Goal: Submit feedback/report problem

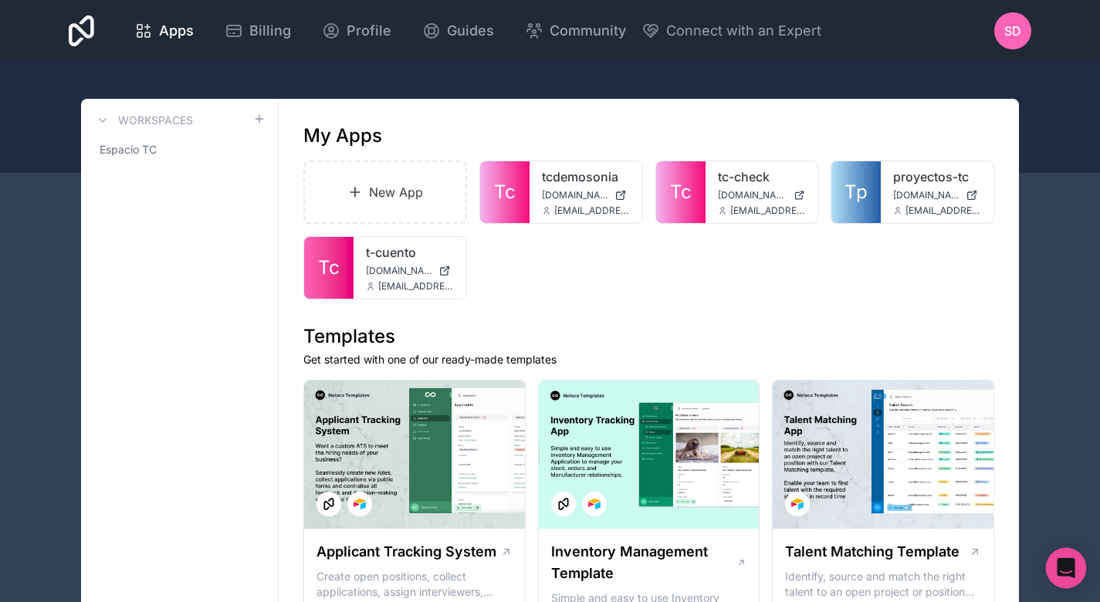
click at [1060, 556] on div "Open Intercom Messenger" at bounding box center [1066, 568] width 41 height 41
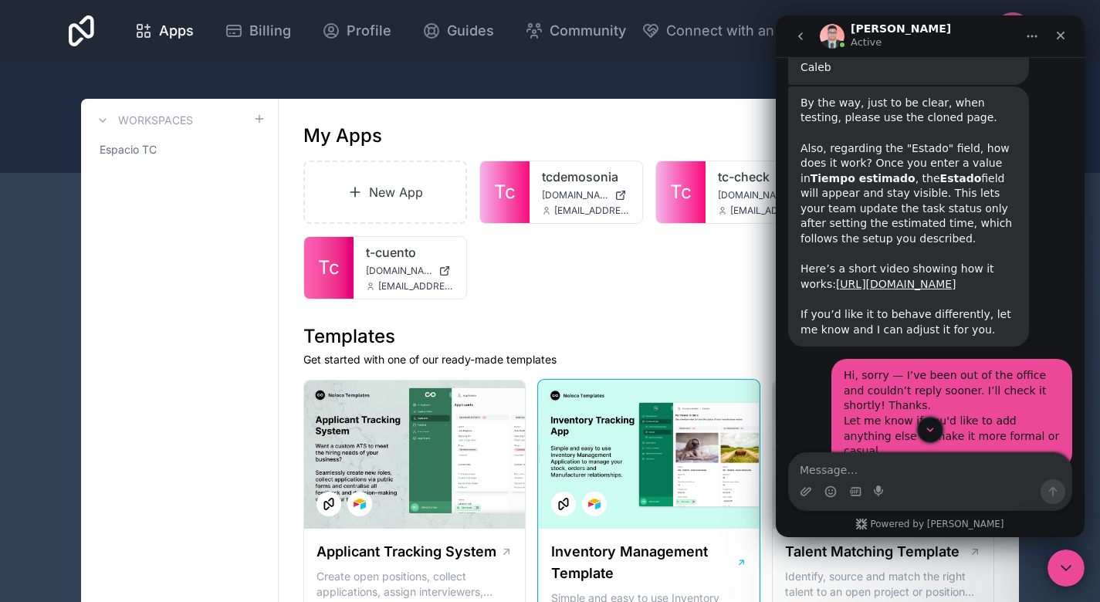
scroll to position [5942, 0]
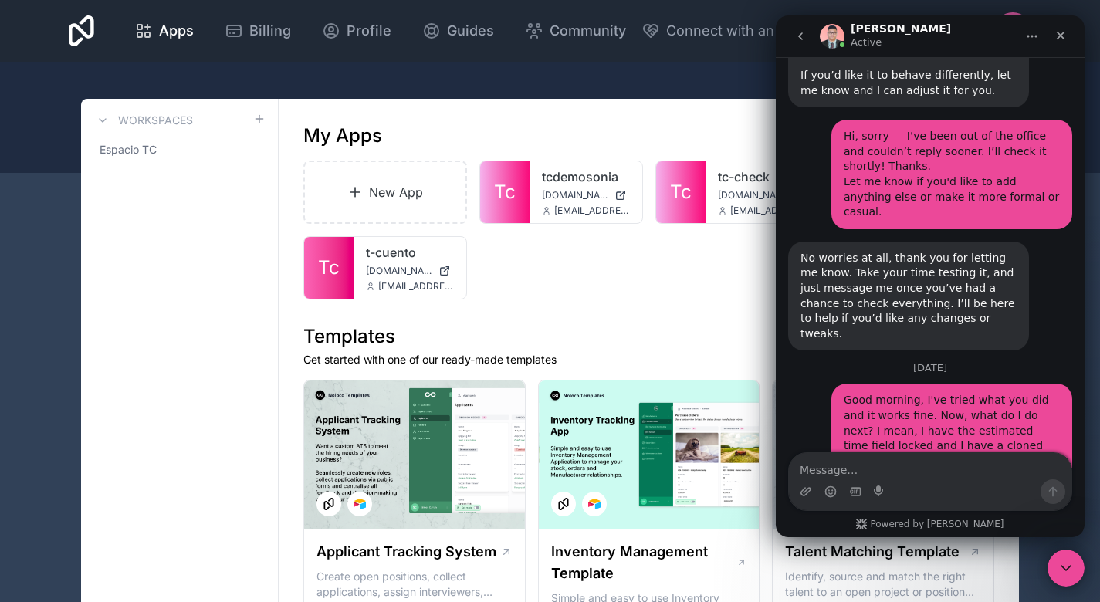
click at [877, 471] on textarea "Message…" at bounding box center [930, 466] width 282 height 26
paste textarea "Hey good! The thing is that a clone of my database was created while they were …"
click at [952, 470] on textarea "Message…" at bounding box center [930, 466] width 282 height 26
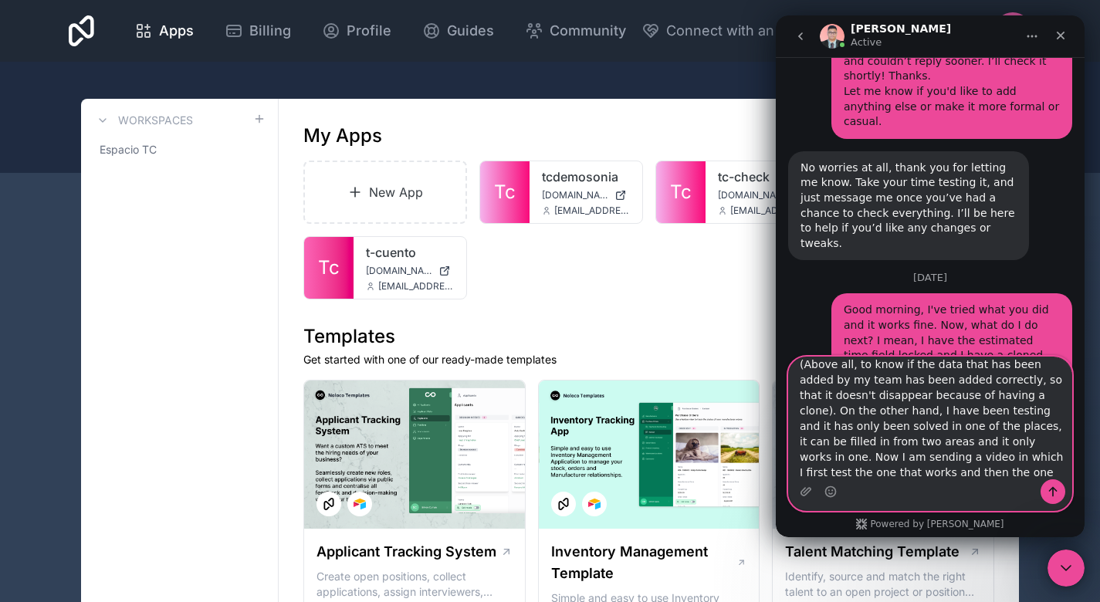
scroll to position [6037, 0]
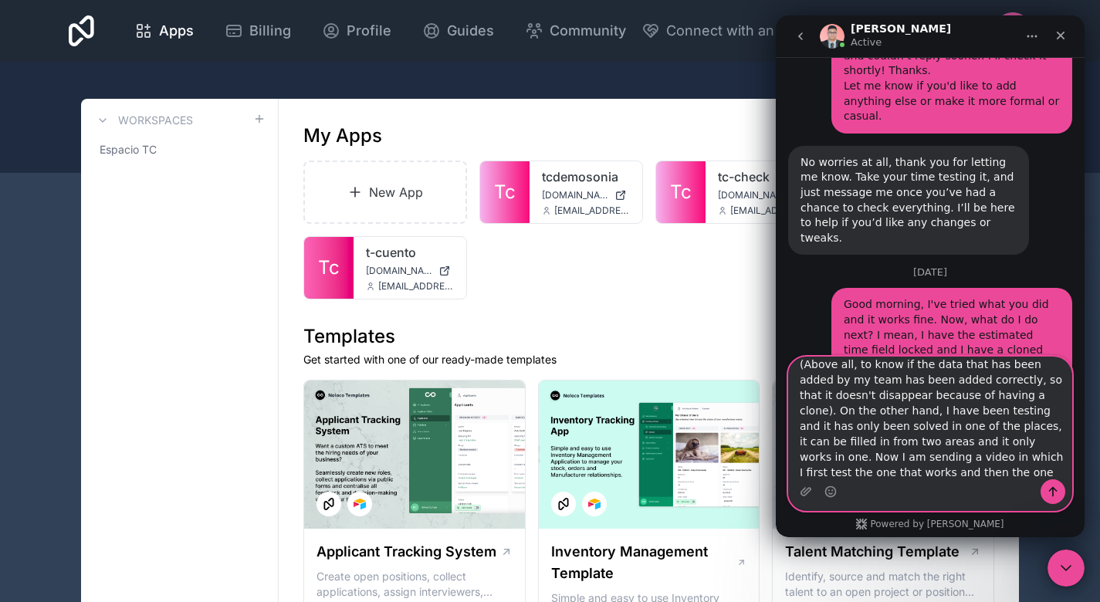
type textarea "Hey good! The thing is that a clone of my database was created while they were …"
click at [1050, 495] on icon "Send a message…" at bounding box center [1052, 491] width 12 height 12
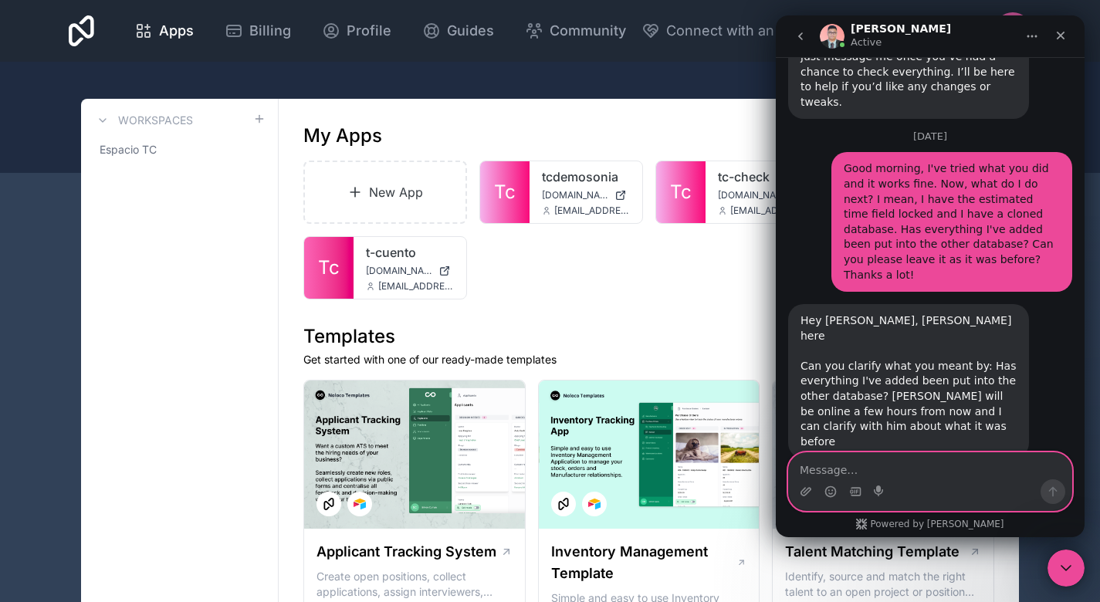
scroll to position [6174, 0]
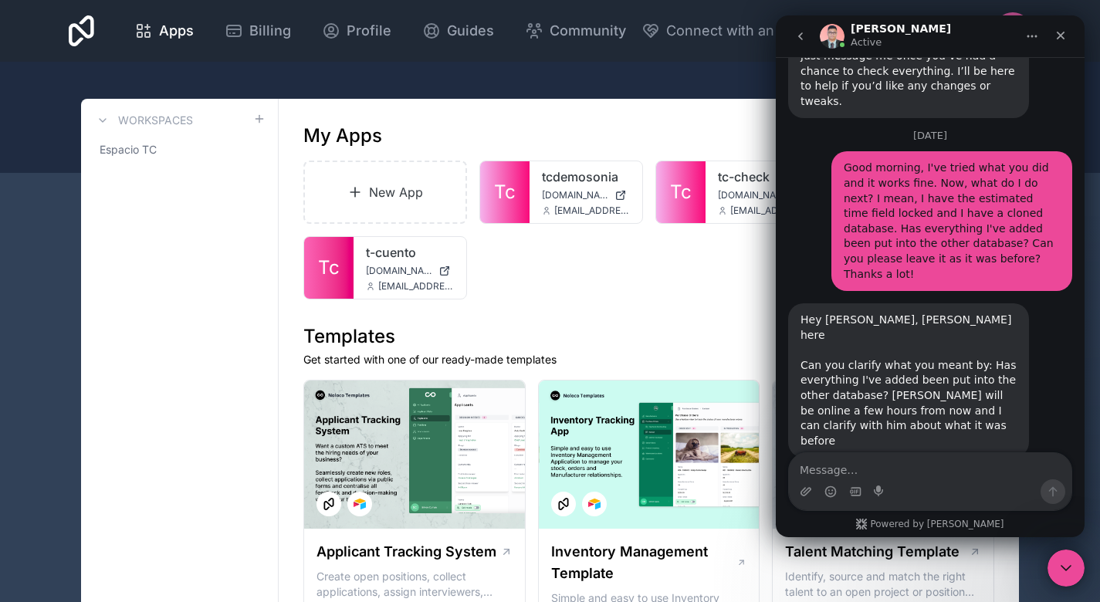
drag, startPoint x: 598, startPoint y: 323, endPoint x: 98, endPoint y: 178, distance: 520.4
click at [1059, 584] on html at bounding box center [1063, 565] width 37 height 37
click at [1064, 26] on div "Close" at bounding box center [1060, 36] width 28 height 28
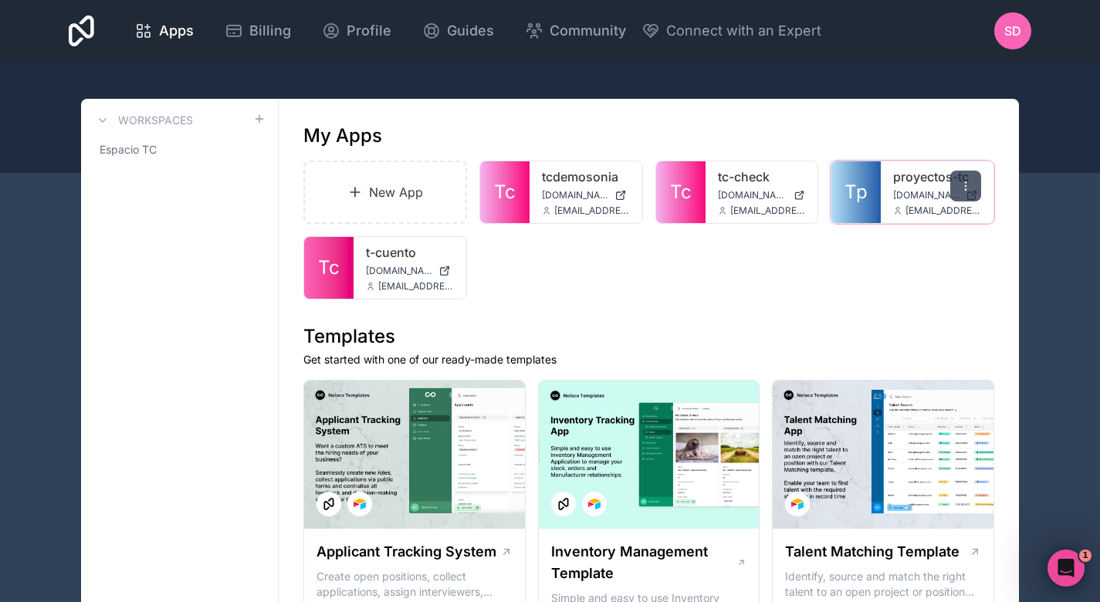
click at [968, 185] on icon at bounding box center [965, 186] width 12 height 12
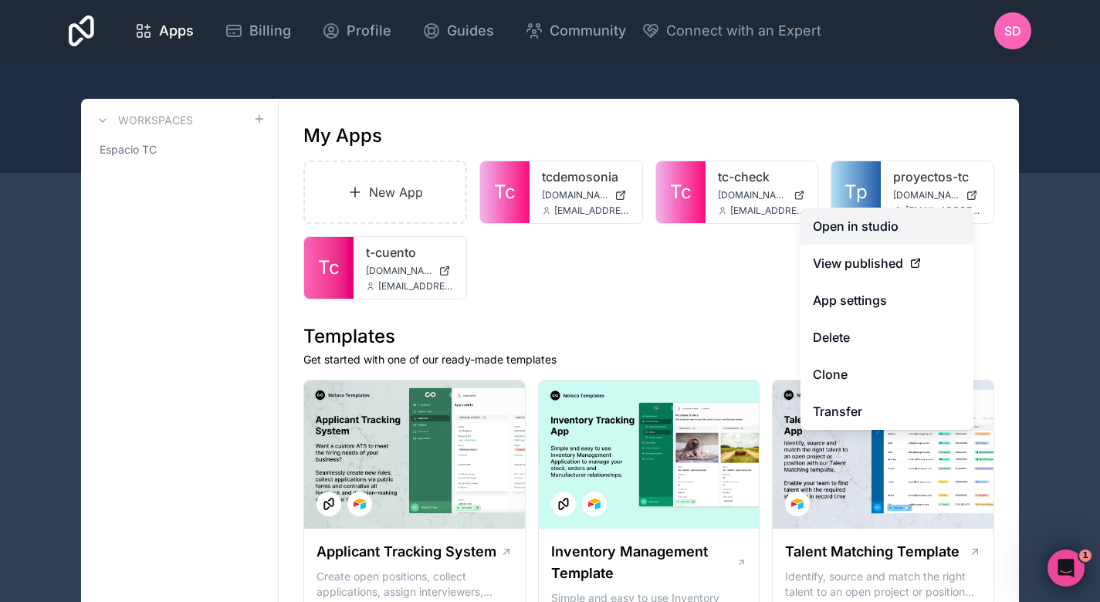
click at [924, 228] on link "Open in studio" at bounding box center [886, 226] width 173 height 37
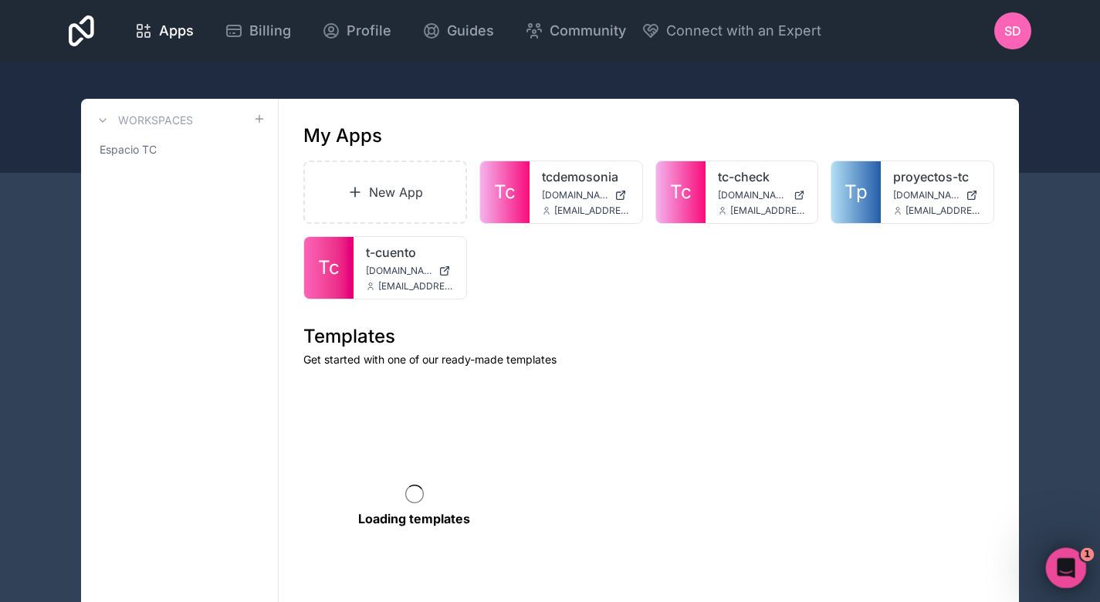
click at [1079, 552] on body "Apps Billing Profile Guides Community Connect with an Expert SD Billing Profile…" at bounding box center [550, 301] width 1100 height 602
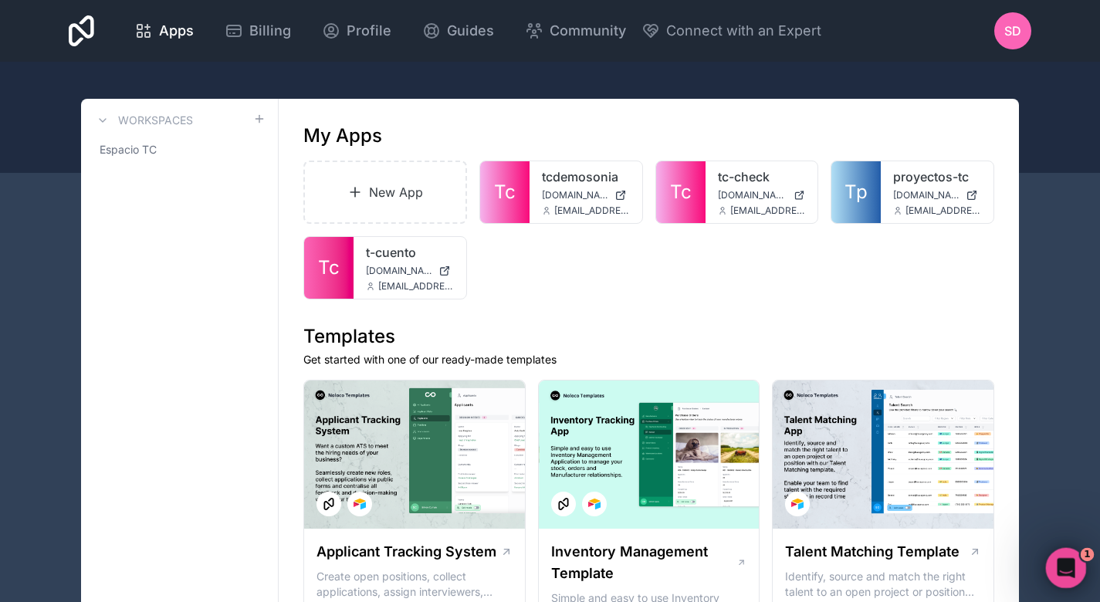
click at [1061, 565] on icon "Open Intercom Messenger" at bounding box center [1063, 565] width 25 height 25
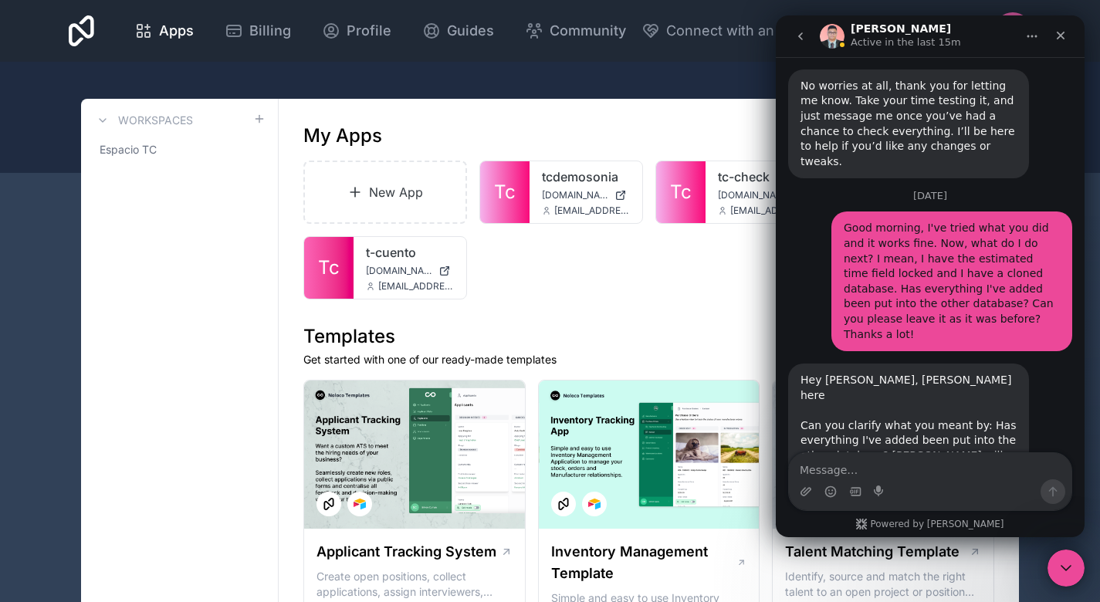
scroll to position [6174, 0]
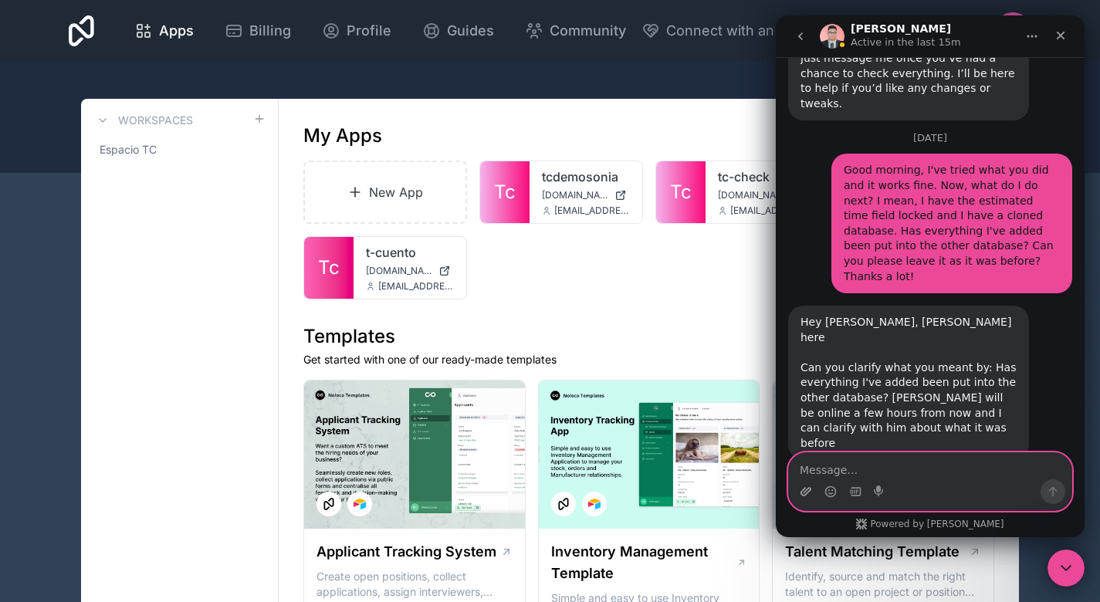
click at [803, 488] on icon "Upload attachment" at bounding box center [805, 491] width 11 height 8
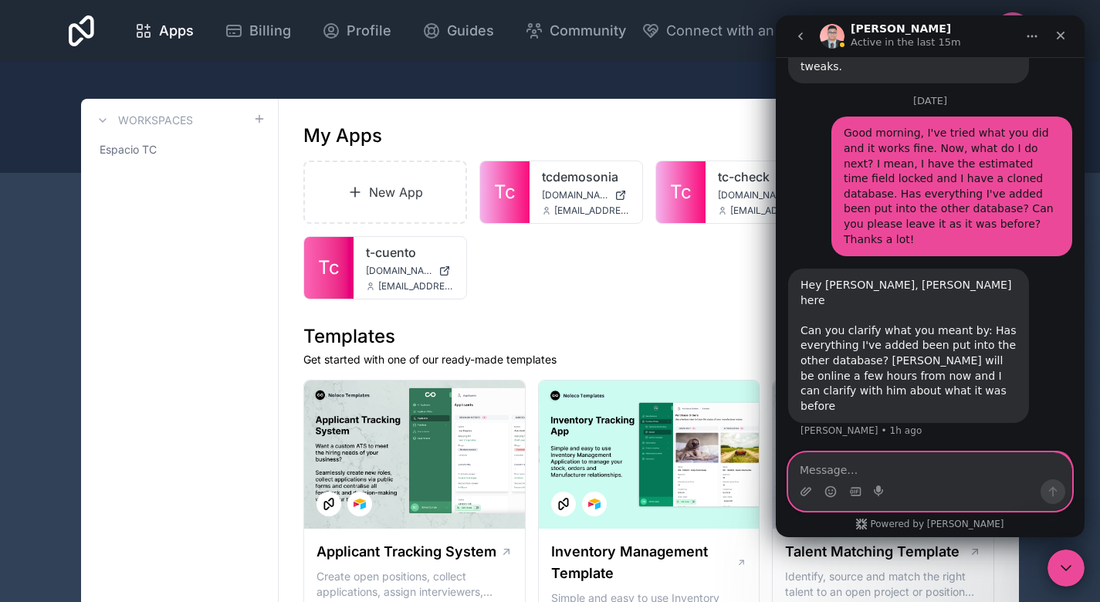
scroll to position [6227, 0]
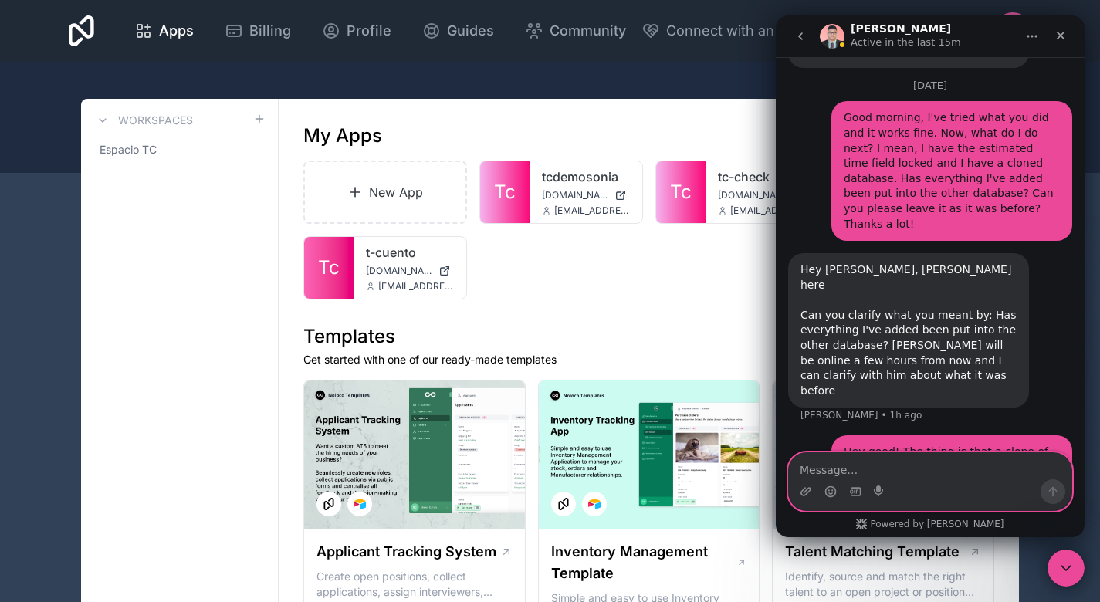
click at [934, 468] on textarea "Message…" at bounding box center [930, 466] width 282 height 26
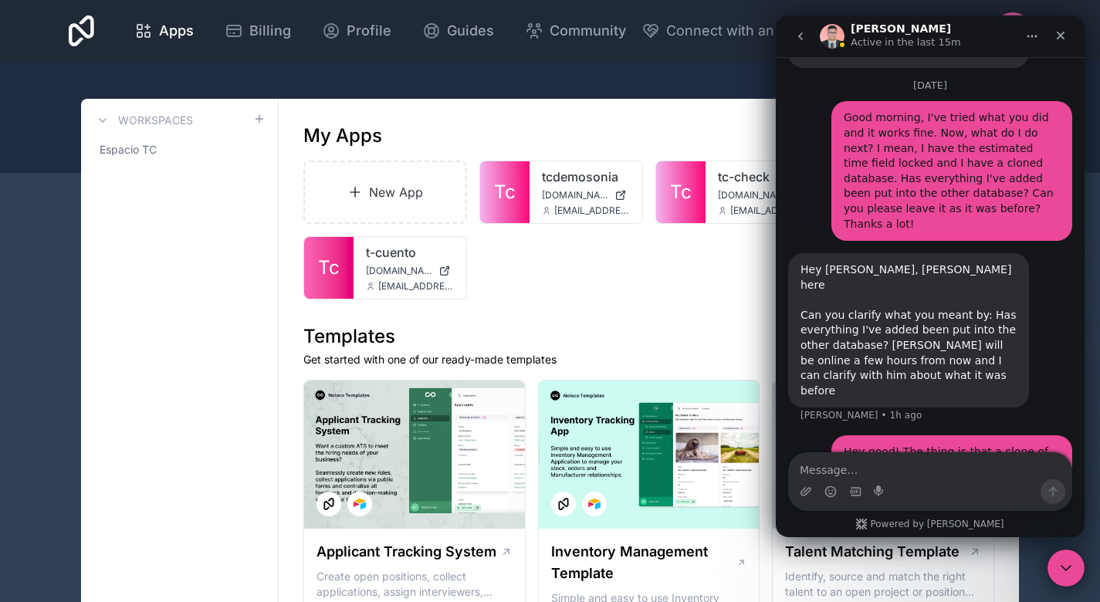
click at [707, 325] on h1 "Templates" at bounding box center [648, 336] width 691 height 25
click at [1060, 582] on div "Close Intercom Messenger" at bounding box center [1063, 565] width 37 height 37
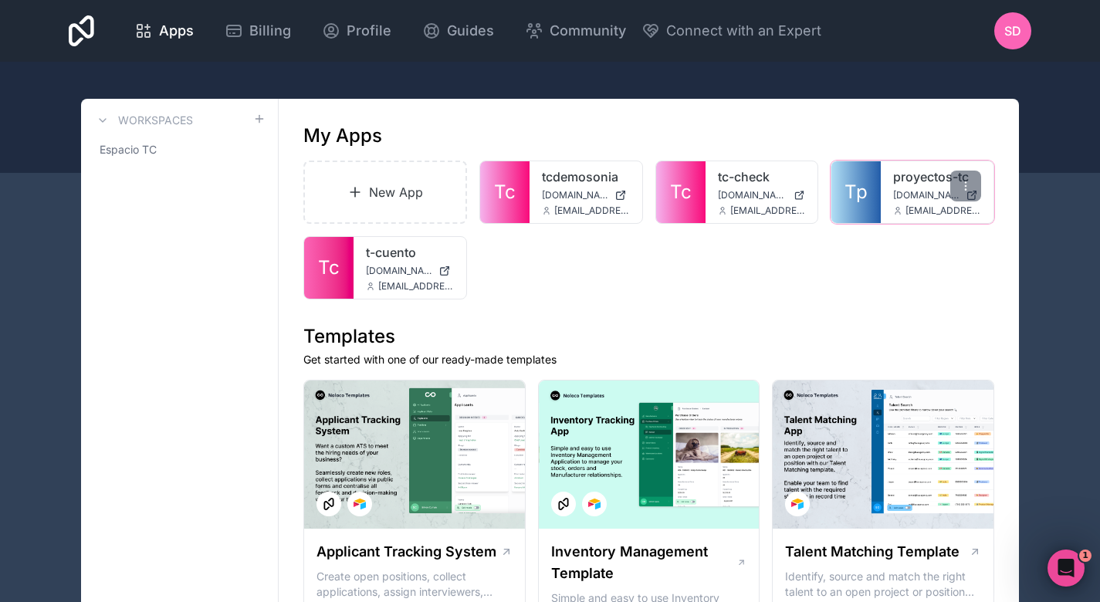
click at [928, 209] on span "[EMAIL_ADDRESS][DOMAIN_NAME]" at bounding box center [943, 210] width 76 height 12
click at [967, 190] on icon at bounding box center [965, 186] width 12 height 12
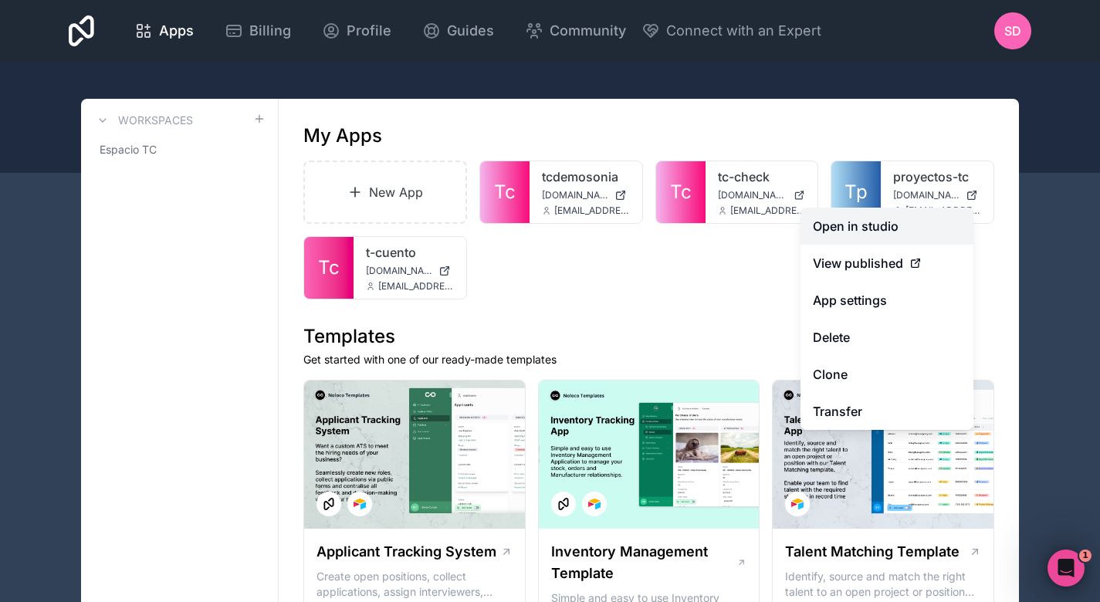
click at [921, 231] on link "Open in studio" at bounding box center [886, 226] width 173 height 37
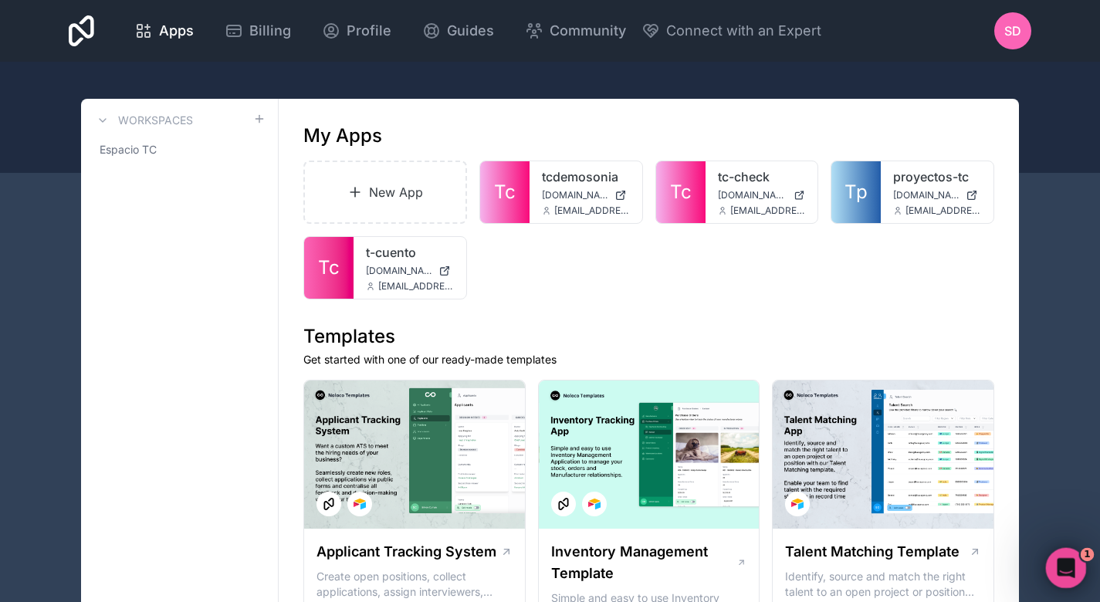
click at [1067, 579] on div "Open Intercom Messenger" at bounding box center [1063, 565] width 51 height 51
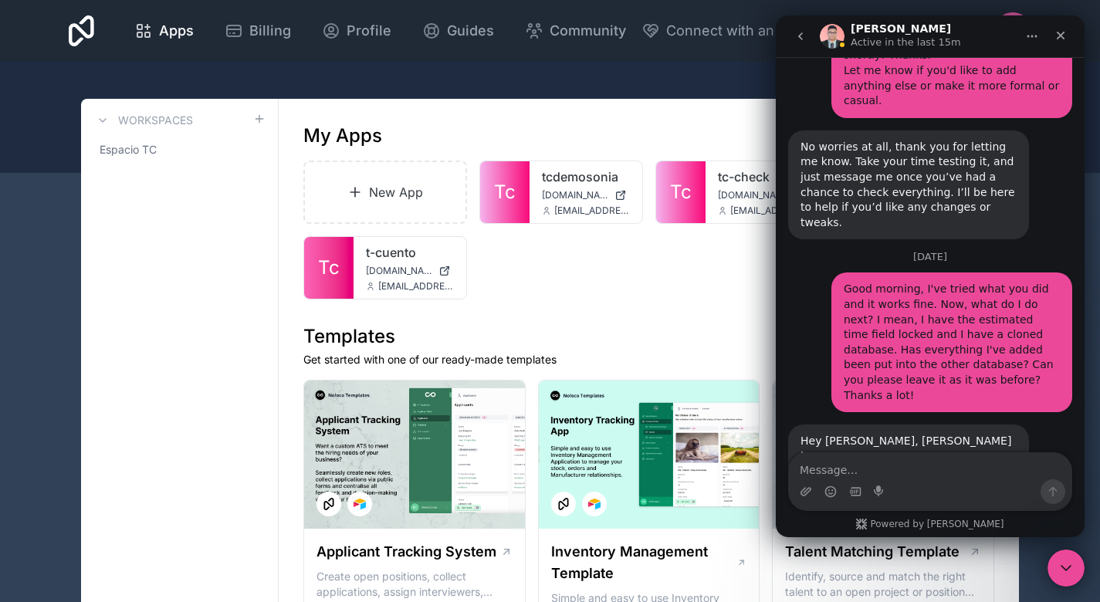
scroll to position [6174, 0]
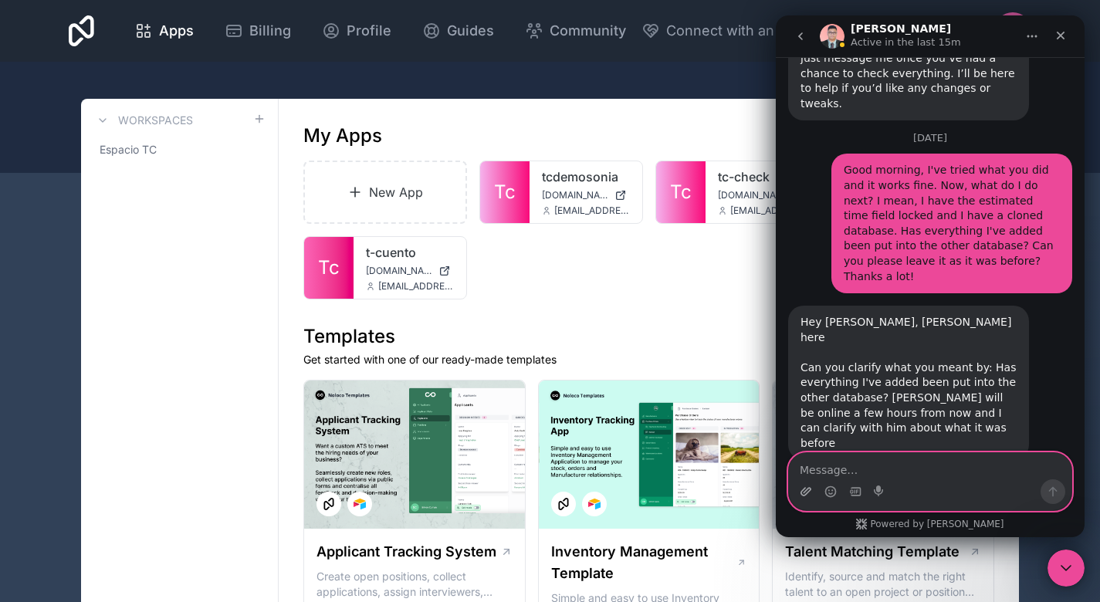
click at [807, 490] on icon "Upload attachment" at bounding box center [805, 491] width 12 height 12
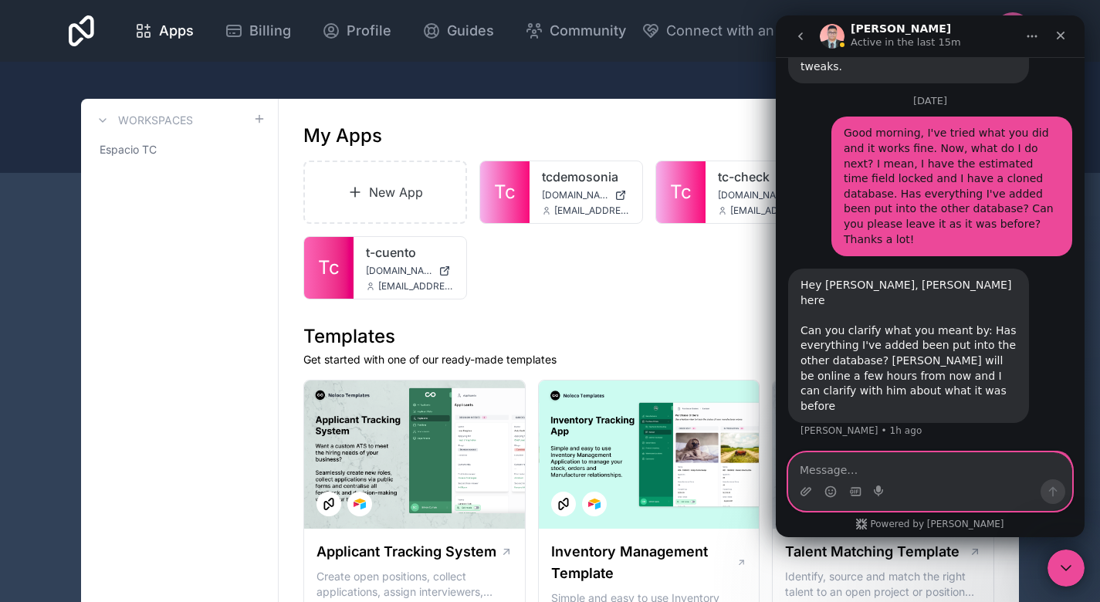
scroll to position [6227, 0]
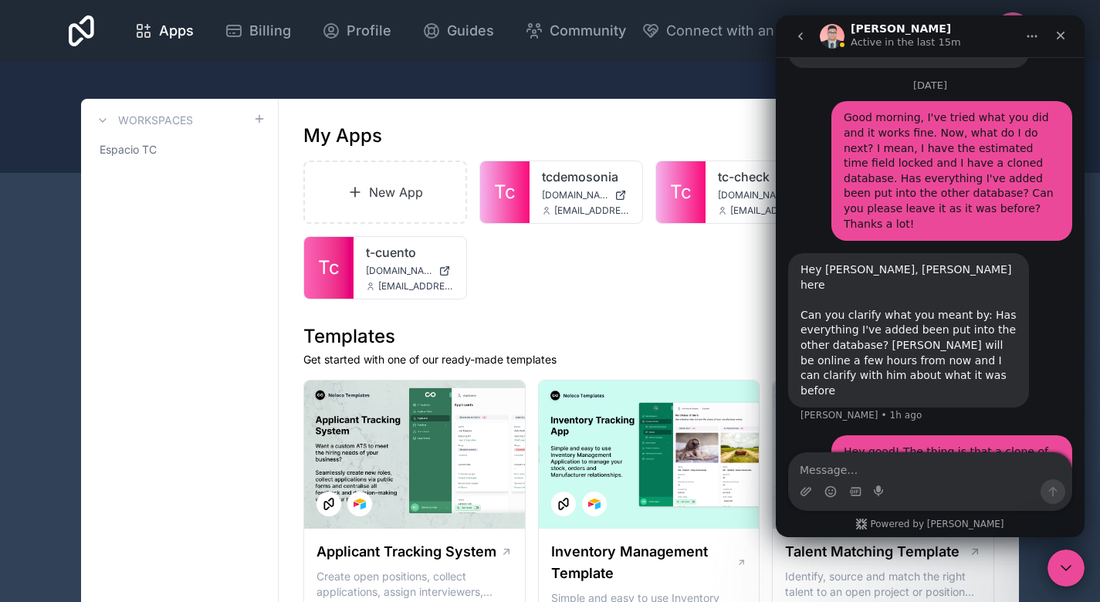
click at [1060, 25] on div "Close" at bounding box center [1060, 36] width 28 height 28
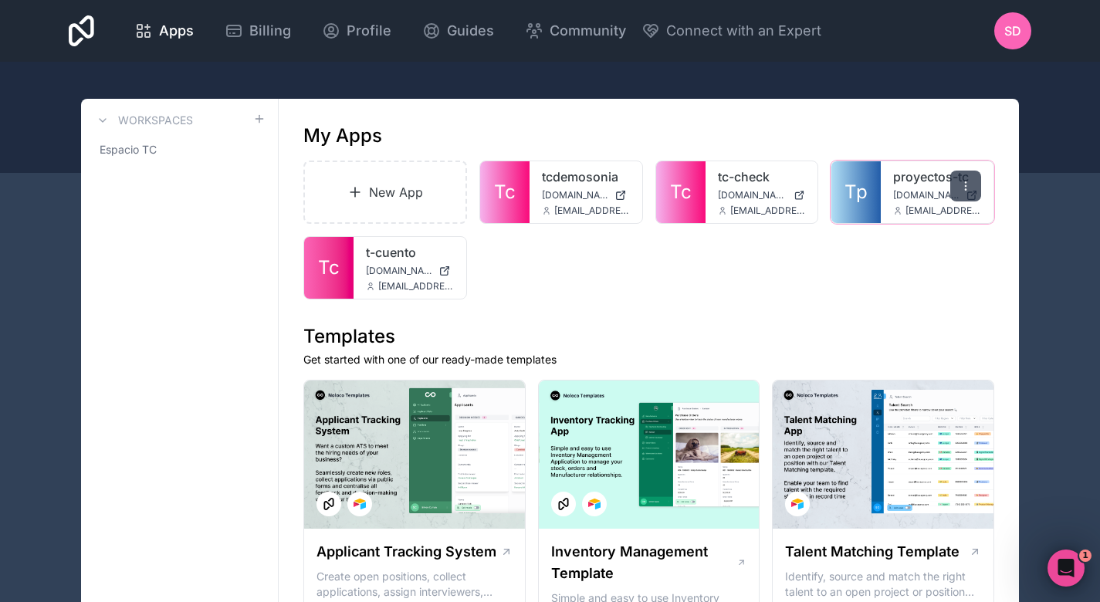
click at [962, 184] on icon at bounding box center [965, 186] width 12 height 12
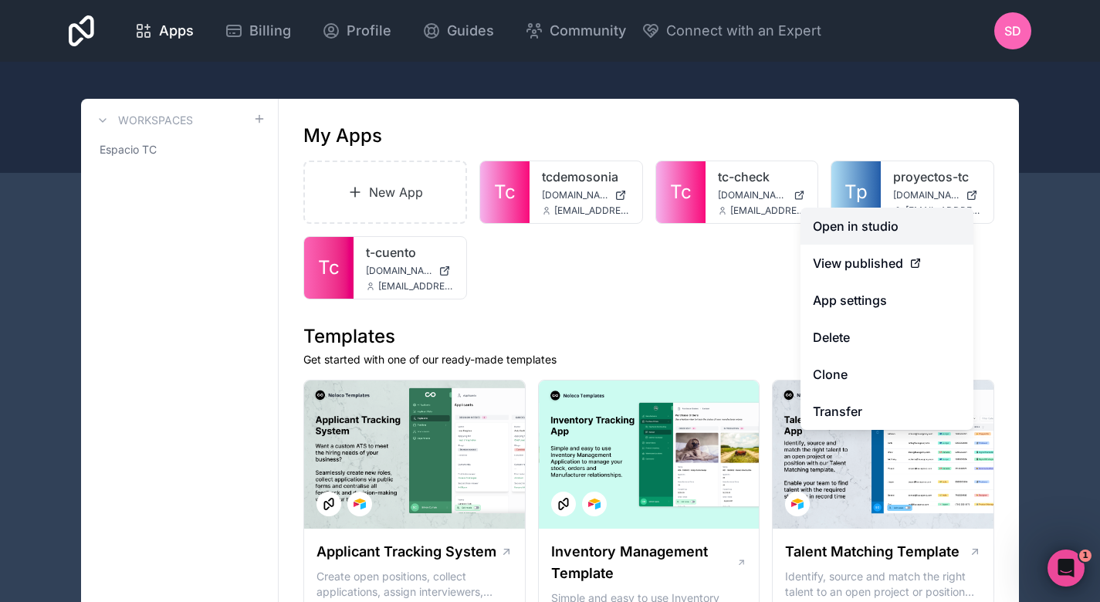
click at [924, 215] on link "Open in studio" at bounding box center [886, 226] width 173 height 37
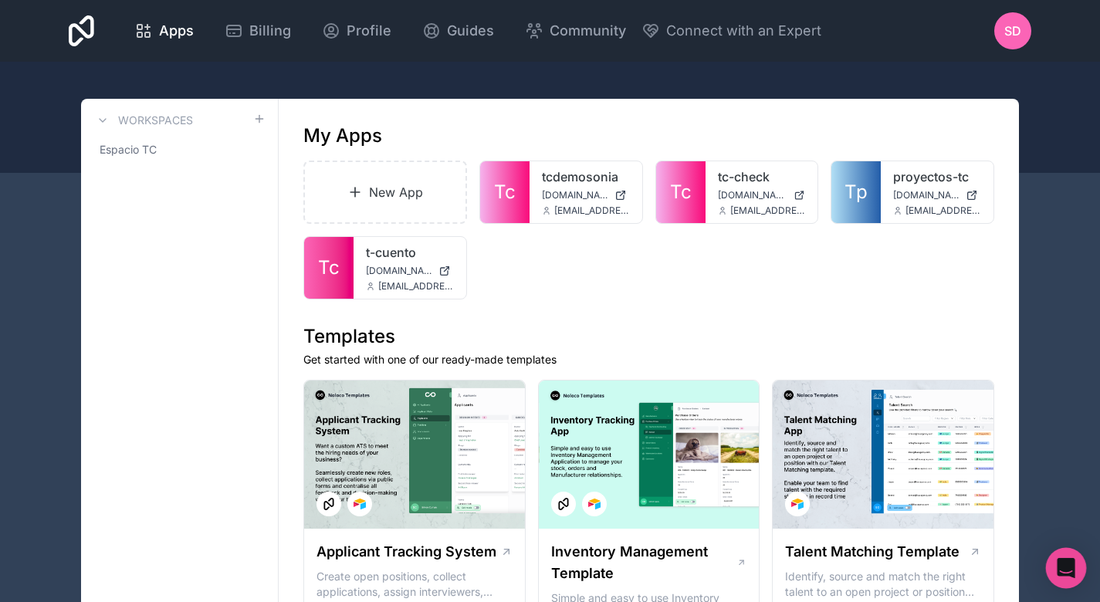
click at [1059, 563] on icon "Open Intercom Messenger" at bounding box center [1065, 568] width 18 height 20
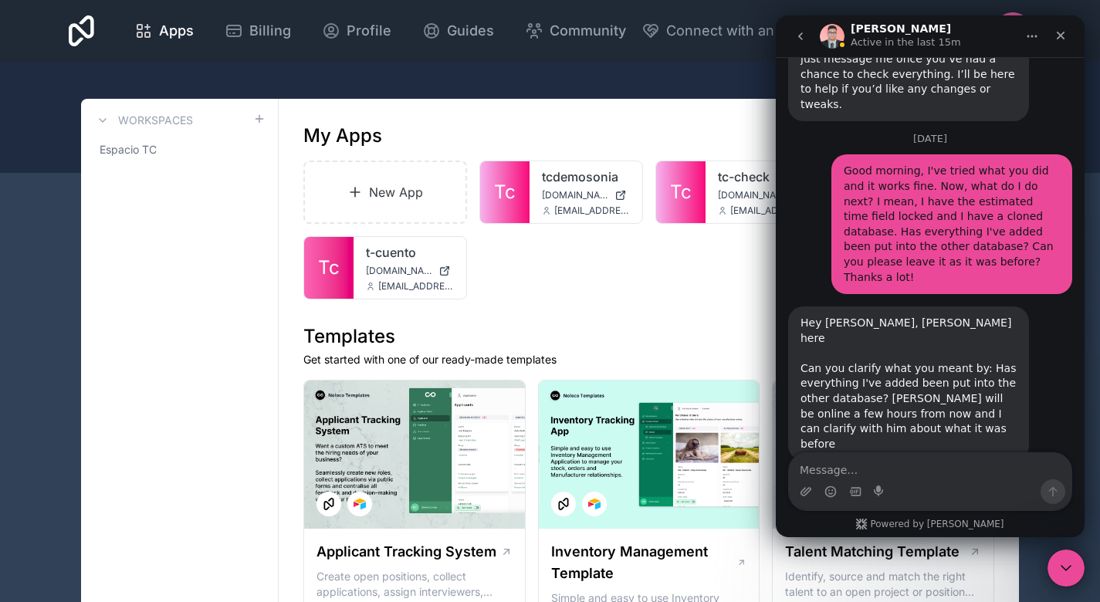
scroll to position [6174, 0]
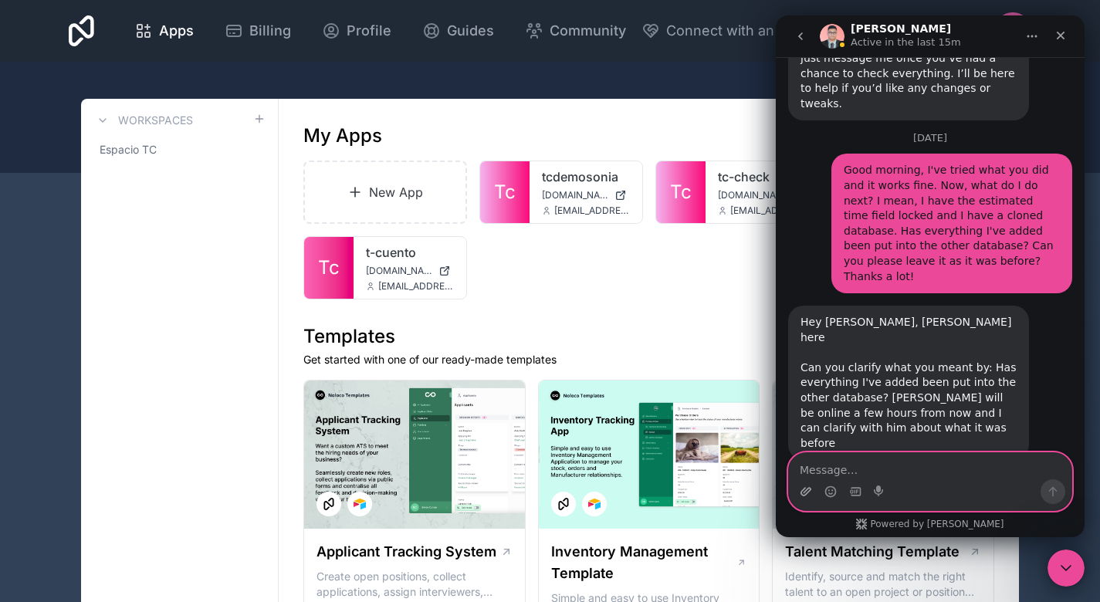
click at [805, 489] on icon "Upload attachment" at bounding box center [805, 491] width 12 height 12
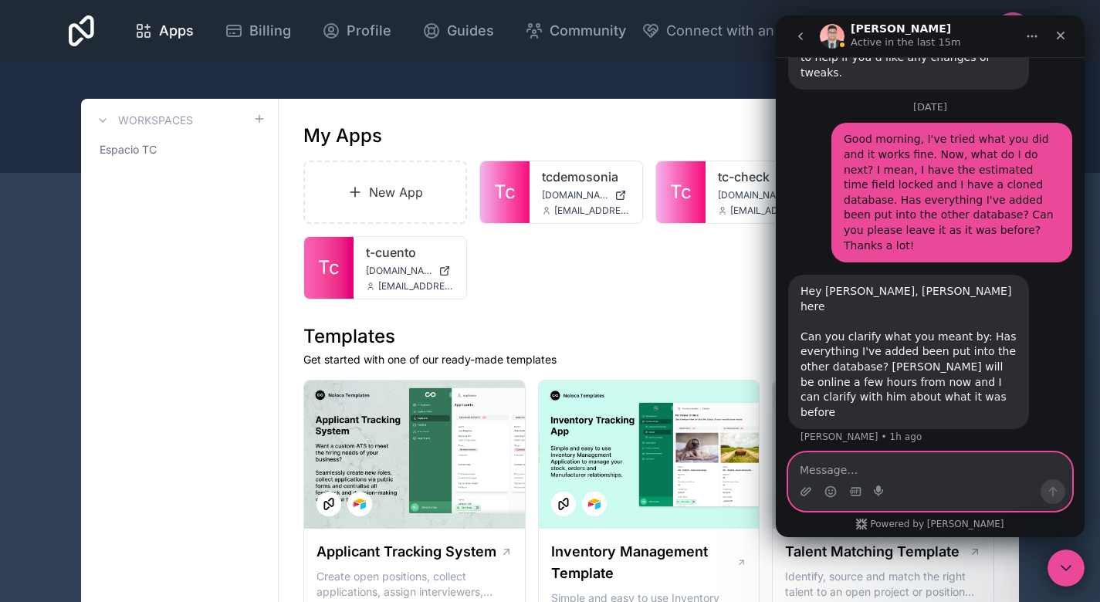
scroll to position [6211, 0]
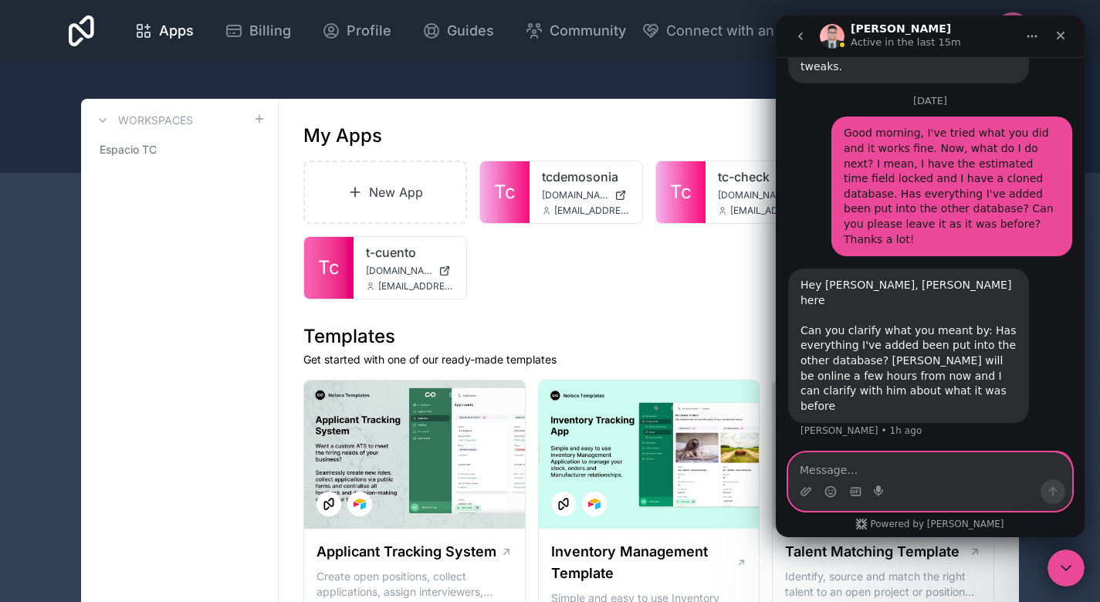
click at [886, 474] on textarea "Message…" at bounding box center [930, 466] width 282 height 26
paste textarea "I attached a shorter video of the error because it doesn't let me exceed 100mb …"
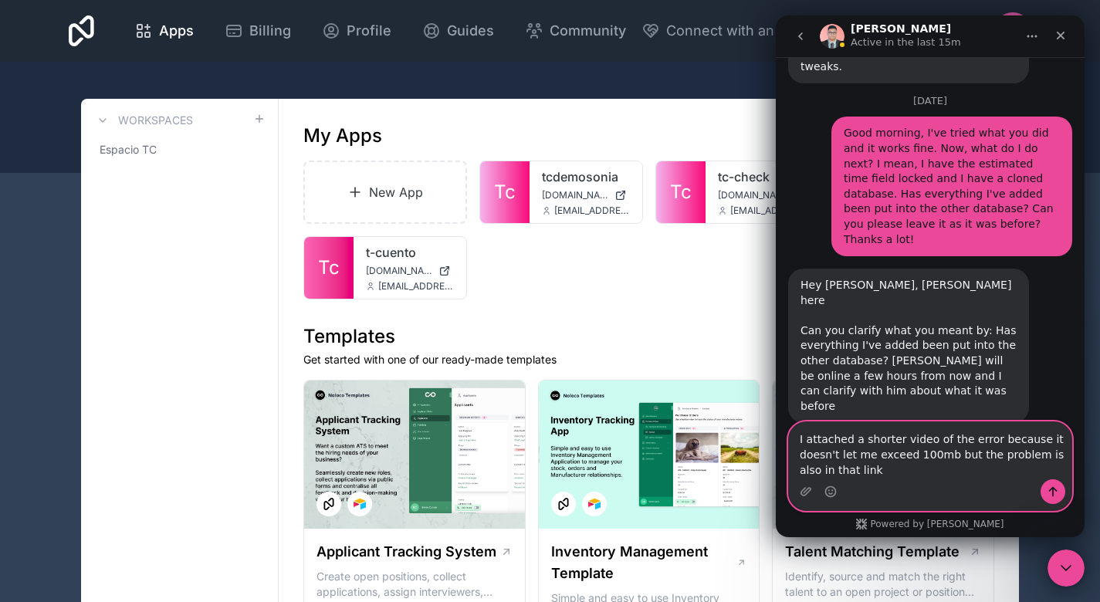
scroll to position [6242, 0]
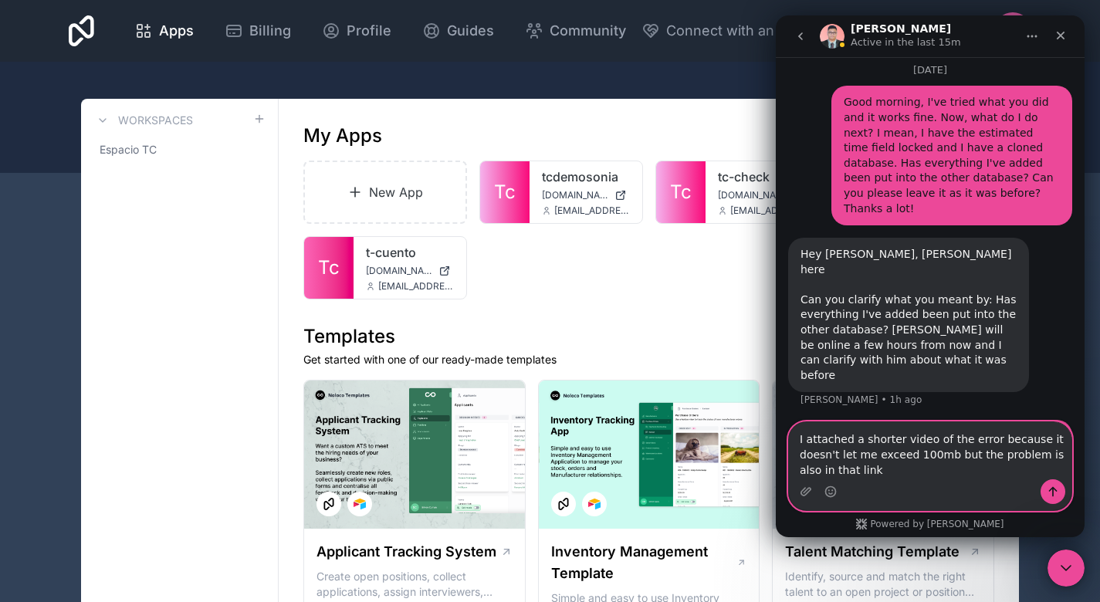
type textarea "I attached a shorter video of the error because it doesn't let me exceed 100mb …"
click at [1053, 484] on button "Send a message…" at bounding box center [1052, 491] width 25 height 25
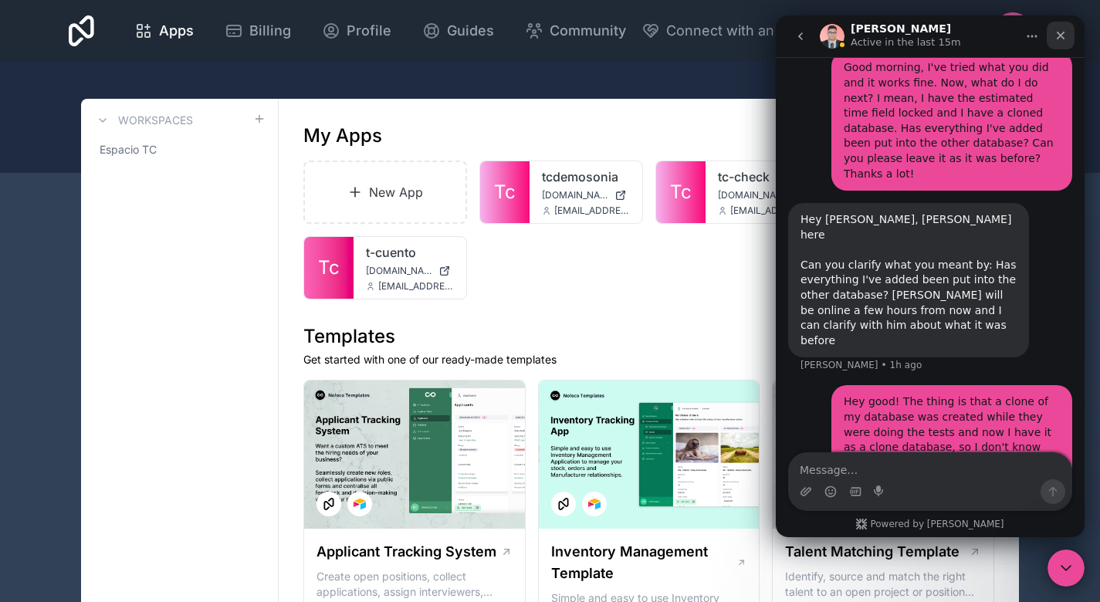
click at [1049, 30] on div "Close" at bounding box center [1060, 36] width 28 height 28
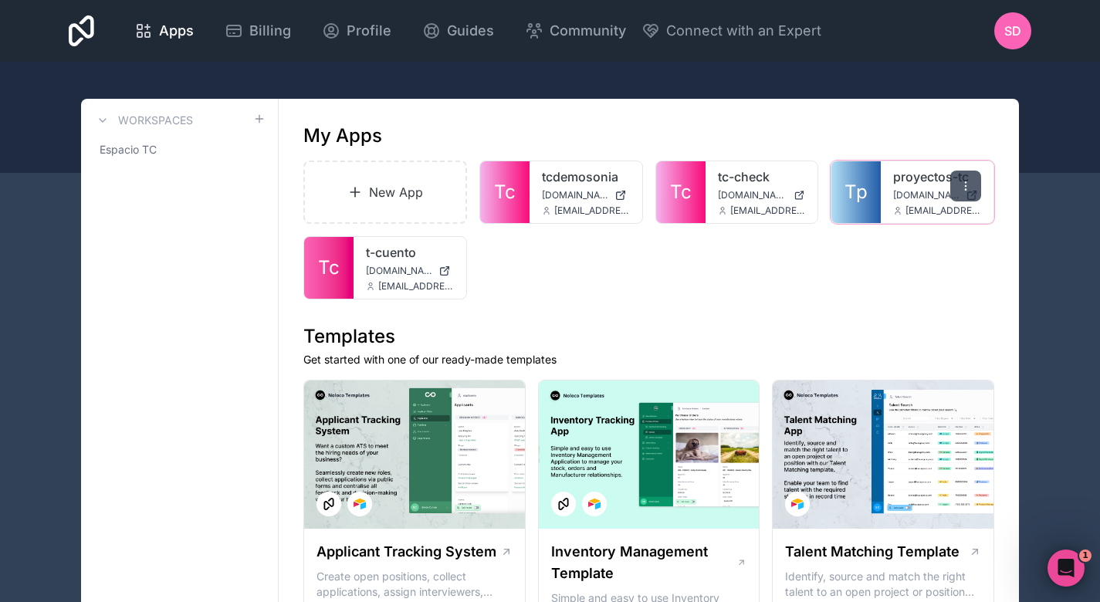
click at [954, 177] on div at bounding box center [965, 186] width 31 height 31
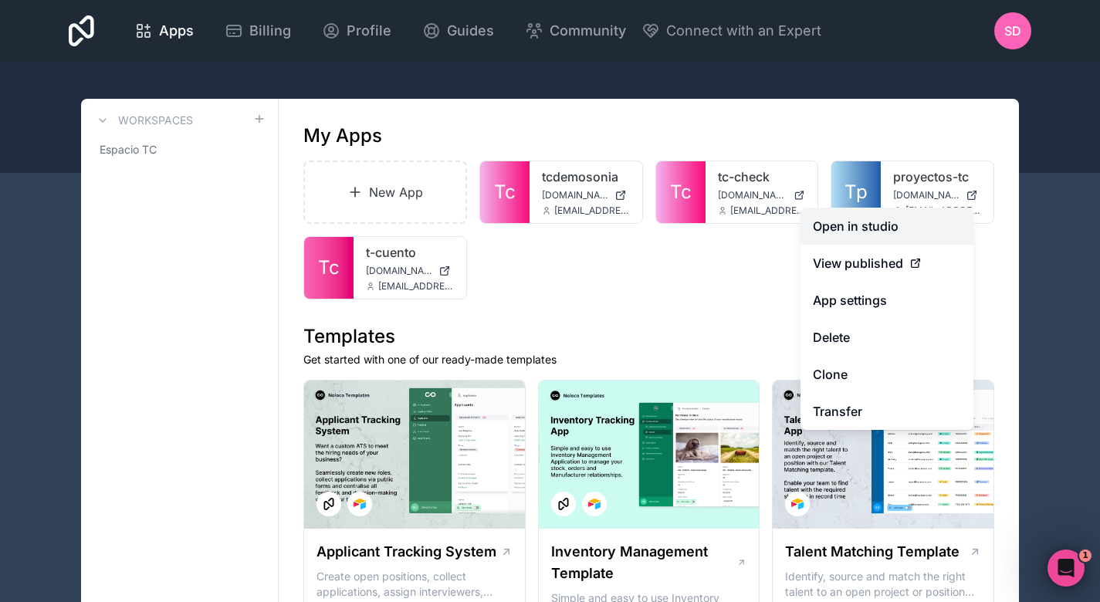
click at [840, 217] on link "Open in studio" at bounding box center [886, 226] width 173 height 37
